Goal: Information Seeking & Learning: Learn about a topic

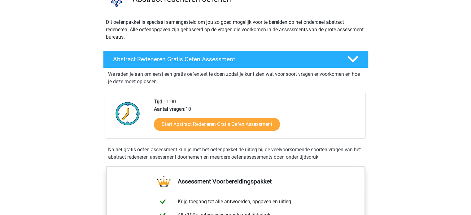
scroll to position [93, 0]
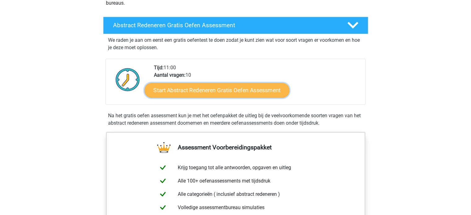
click at [204, 92] on link "Start Abstract Redeneren Gratis Oefen Assessment" at bounding box center [216, 90] width 145 height 15
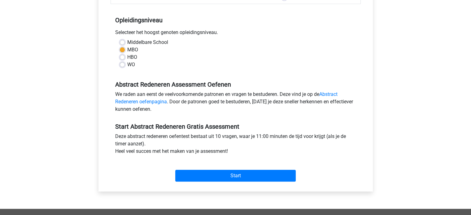
scroll to position [31, 0]
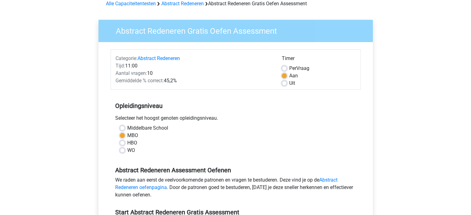
click at [289, 85] on label "Uit" at bounding box center [292, 83] width 6 height 7
click at [283, 85] on input "Uit" at bounding box center [284, 83] width 5 height 6
radio input "true"
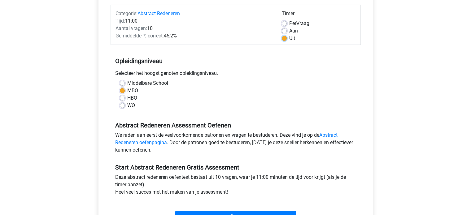
scroll to position [124, 0]
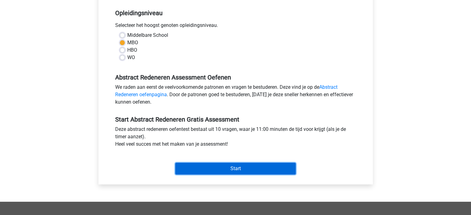
click at [240, 166] on input "Start" at bounding box center [235, 169] width 120 height 12
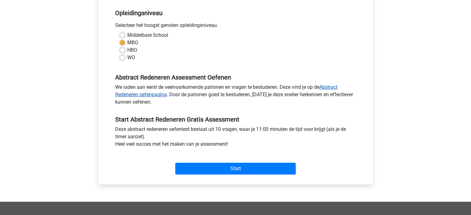
click at [159, 93] on link "Abstract Redeneren oefenpagina" at bounding box center [226, 90] width 222 height 13
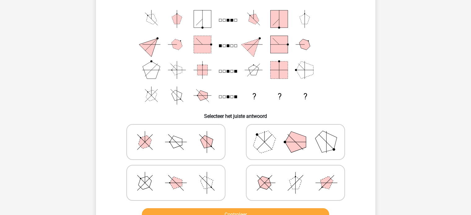
scroll to position [31, 0]
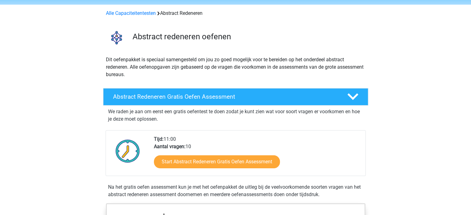
scroll to position [62, 0]
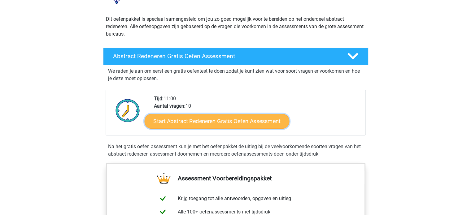
click at [230, 120] on link "Start Abstract Redeneren Gratis Oefen Assessment" at bounding box center [216, 121] width 145 height 15
